Goal: Subscribe to service/newsletter

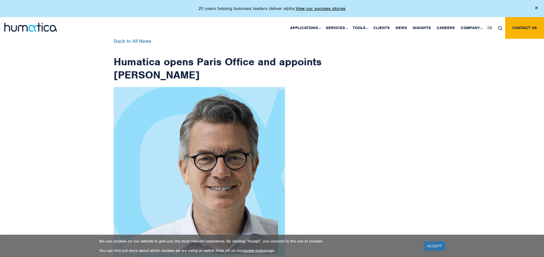
checkbox input "true"
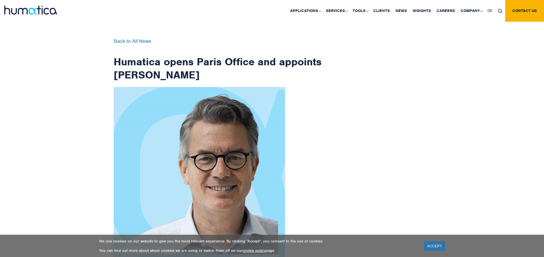
scroll to position [910, 0]
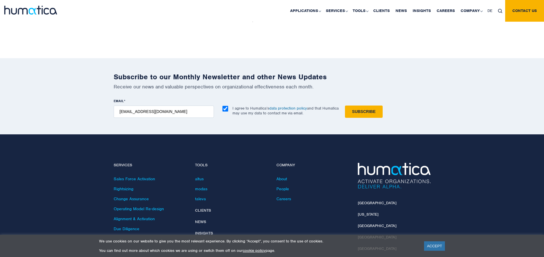
type input "[EMAIL_ADDRESS][DOMAIN_NAME]"
click at [345, 106] on input "Subscribe" at bounding box center [364, 112] width 38 height 12
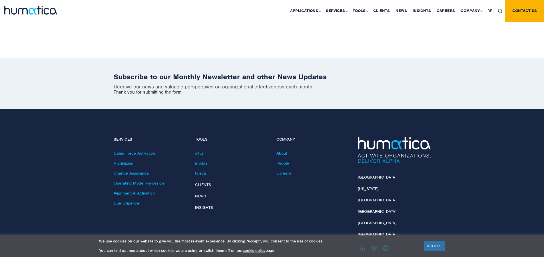
scroll to position [885, 0]
